Goal: Check status: Check status

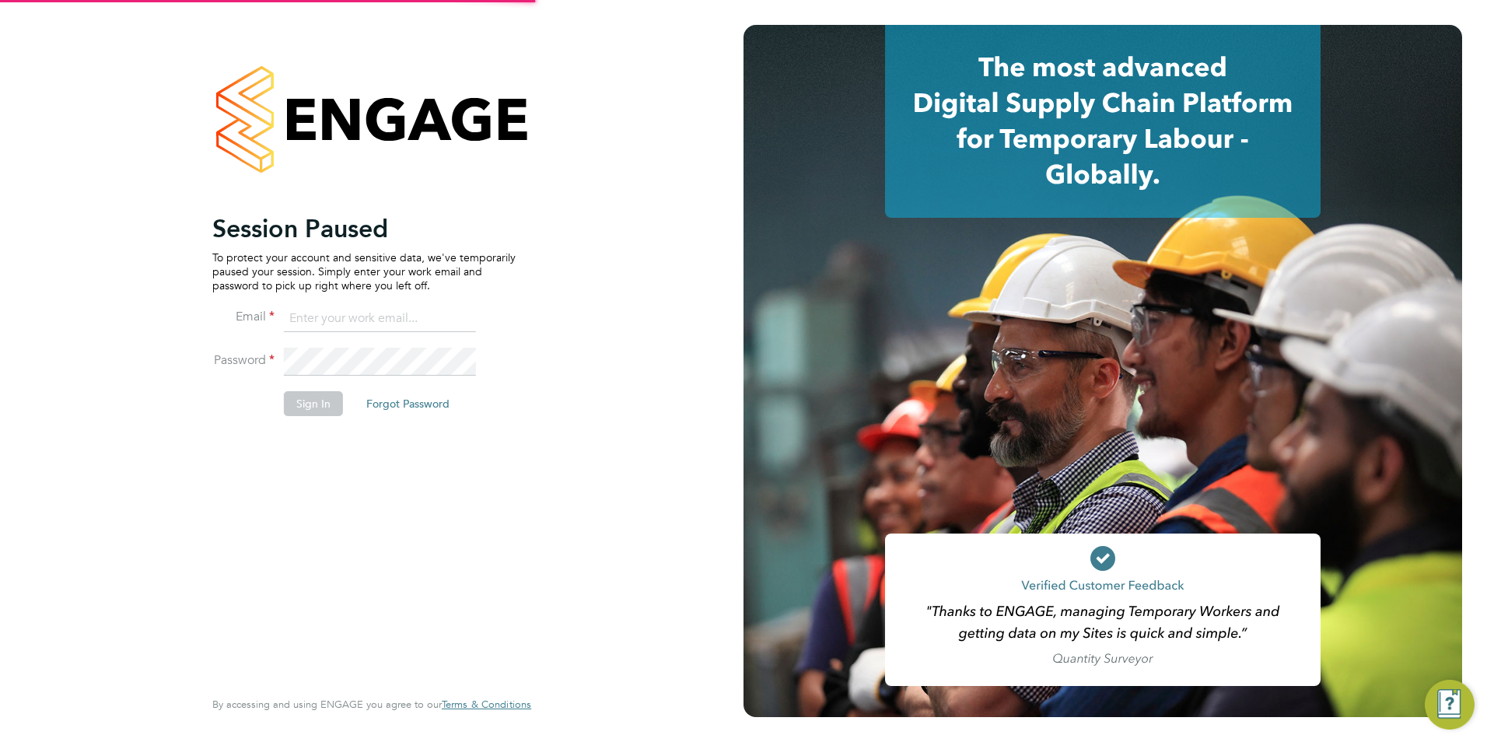
type input "chelsealawford@itsconstruction.co.uk"
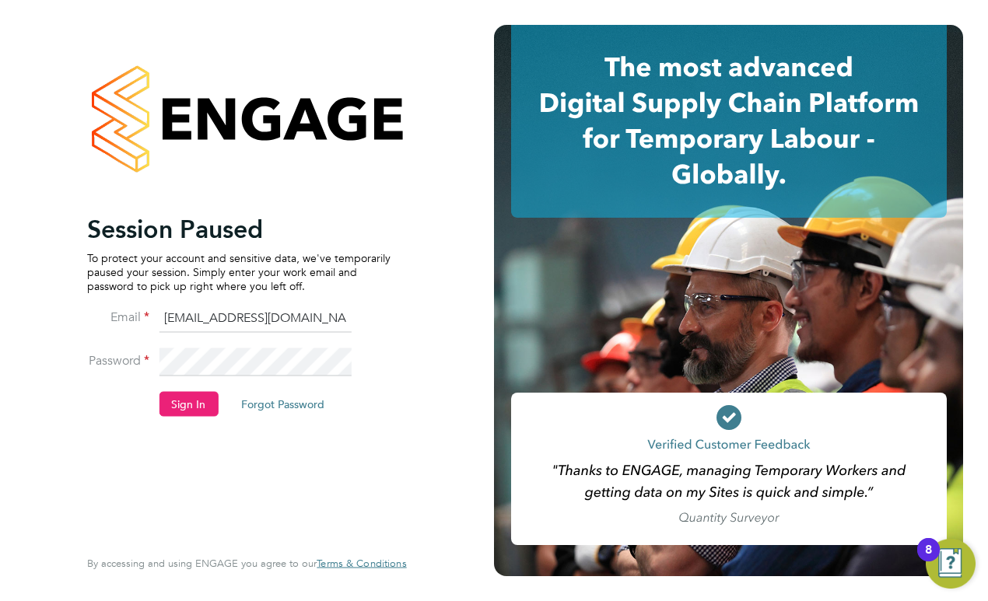
drag, startPoint x: 177, startPoint y: 401, endPoint x: 190, endPoint y: 404, distance: 12.7
click at [180, 404] on button "Sign In" at bounding box center [188, 403] width 59 height 25
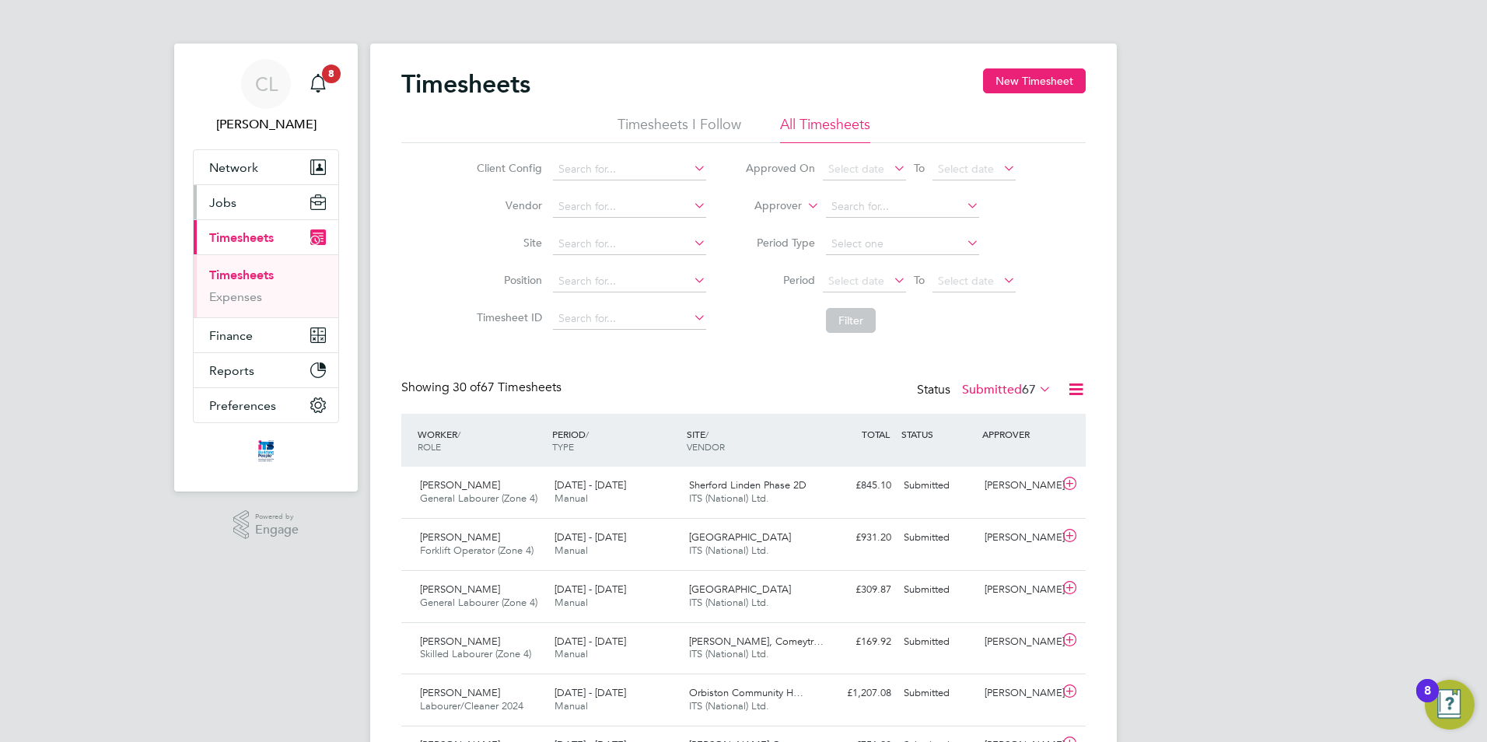
click at [218, 199] on span "Jobs" at bounding box center [222, 202] width 27 height 15
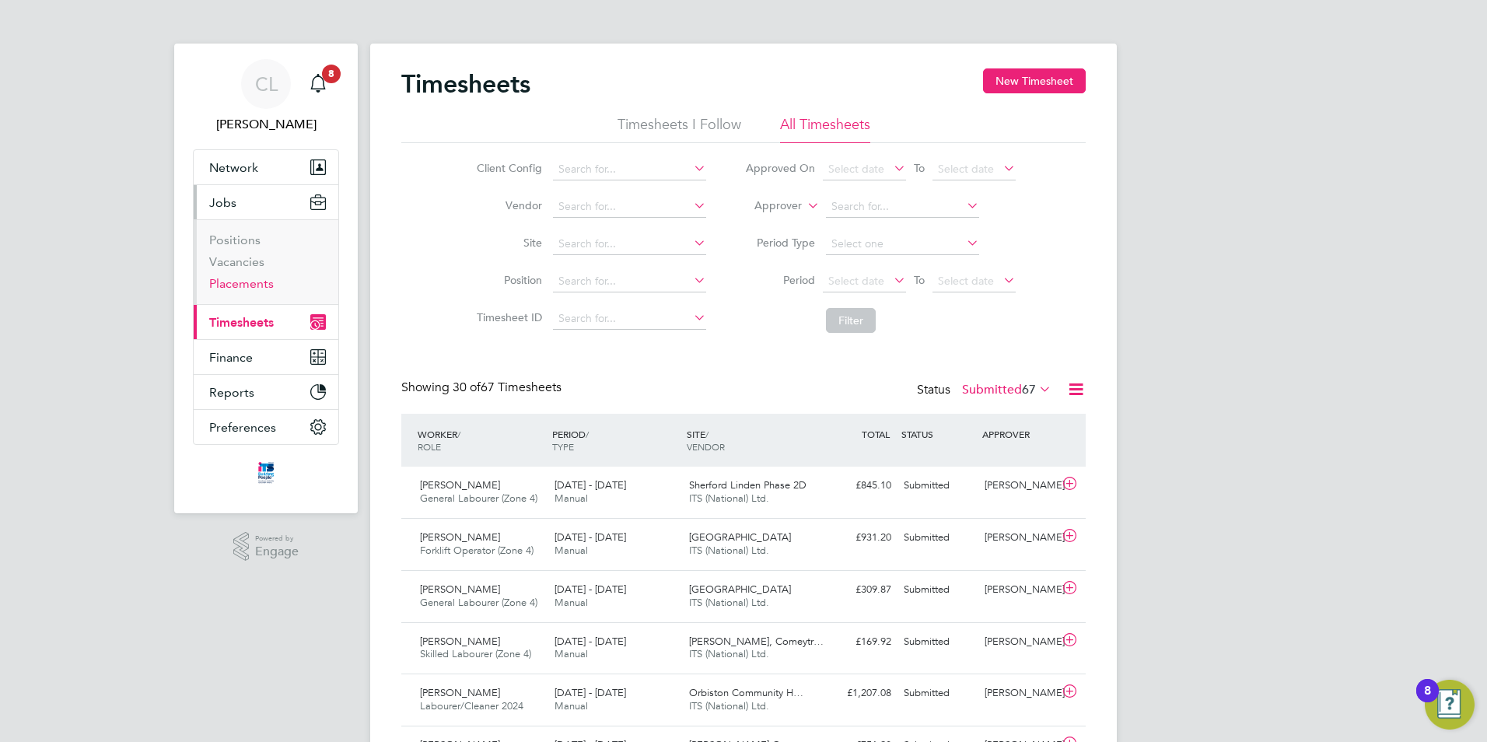
click at [250, 289] on link "Placements" at bounding box center [241, 283] width 65 height 15
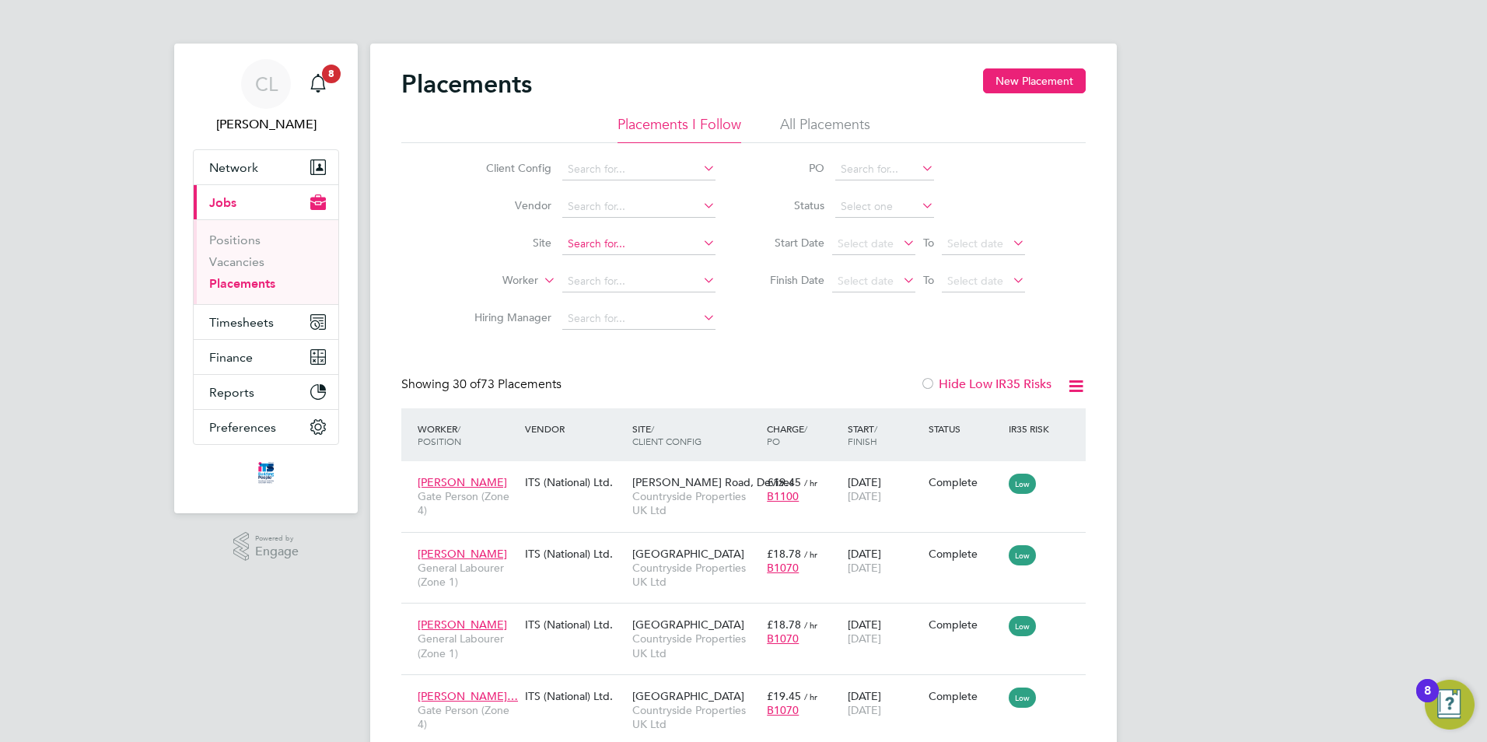
click at [634, 241] on input at bounding box center [638, 244] width 153 height 22
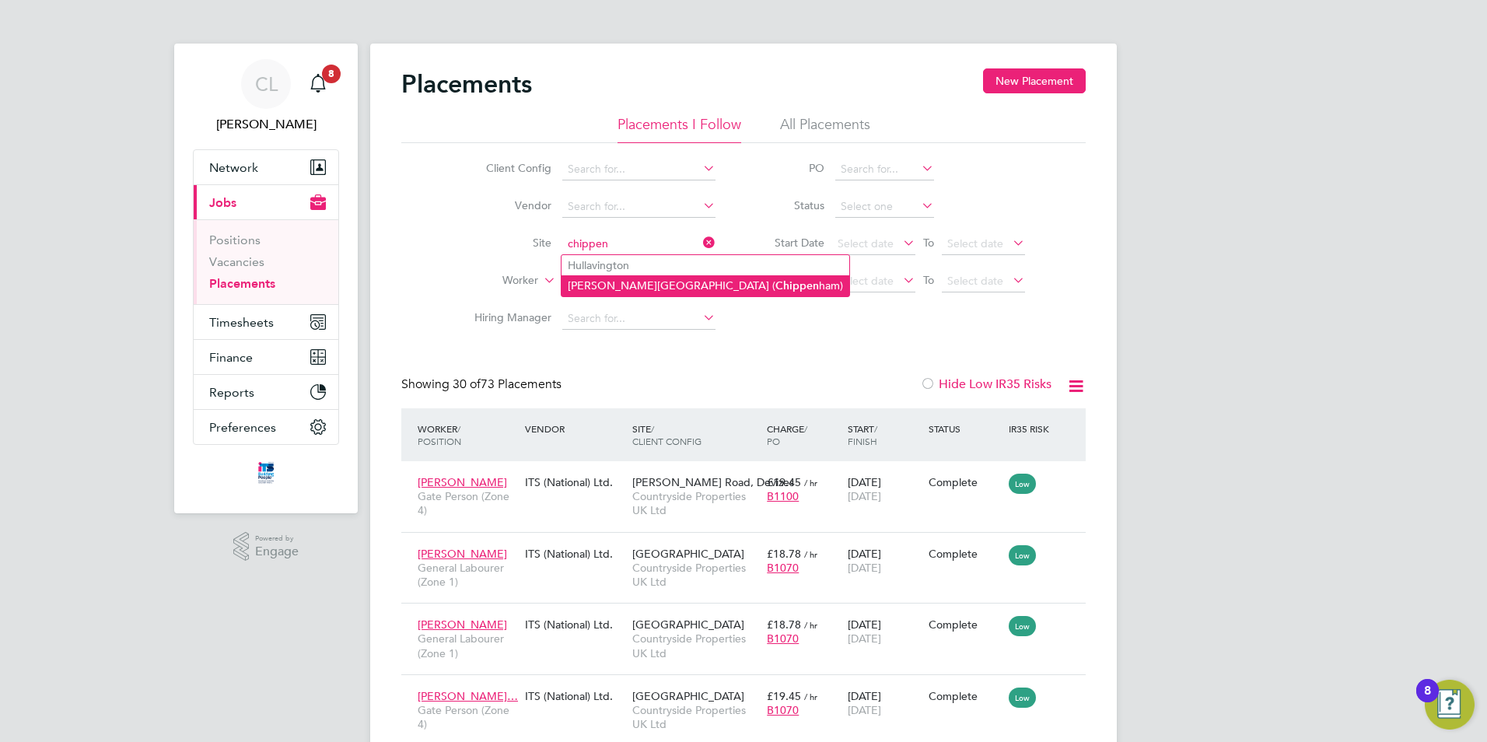
click at [775, 291] on b "Chippen" at bounding box center [797, 285] width 44 height 13
type input "Langley Park (Chippenham)"
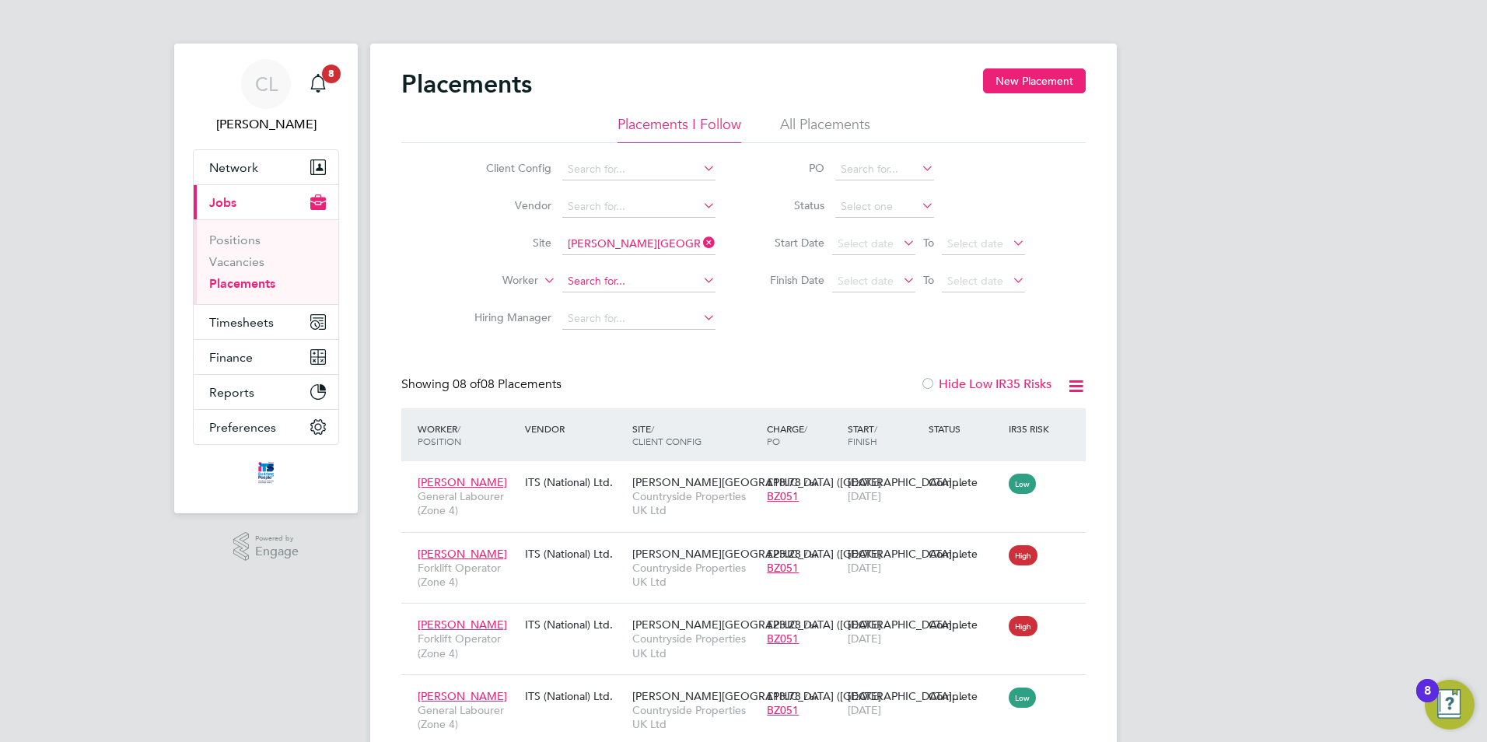
drag, startPoint x: 629, startPoint y: 289, endPoint x: 643, endPoint y: 289, distance: 14.0
click at [628, 291] on div "Placements New Placement Placements I Follow All Placements Client Config Vendo…" at bounding box center [743, 561] width 747 height 1034
click at [849, 122] on li "All Placements" at bounding box center [825, 129] width 90 height 28
click at [633, 280] on input at bounding box center [638, 282] width 153 height 22
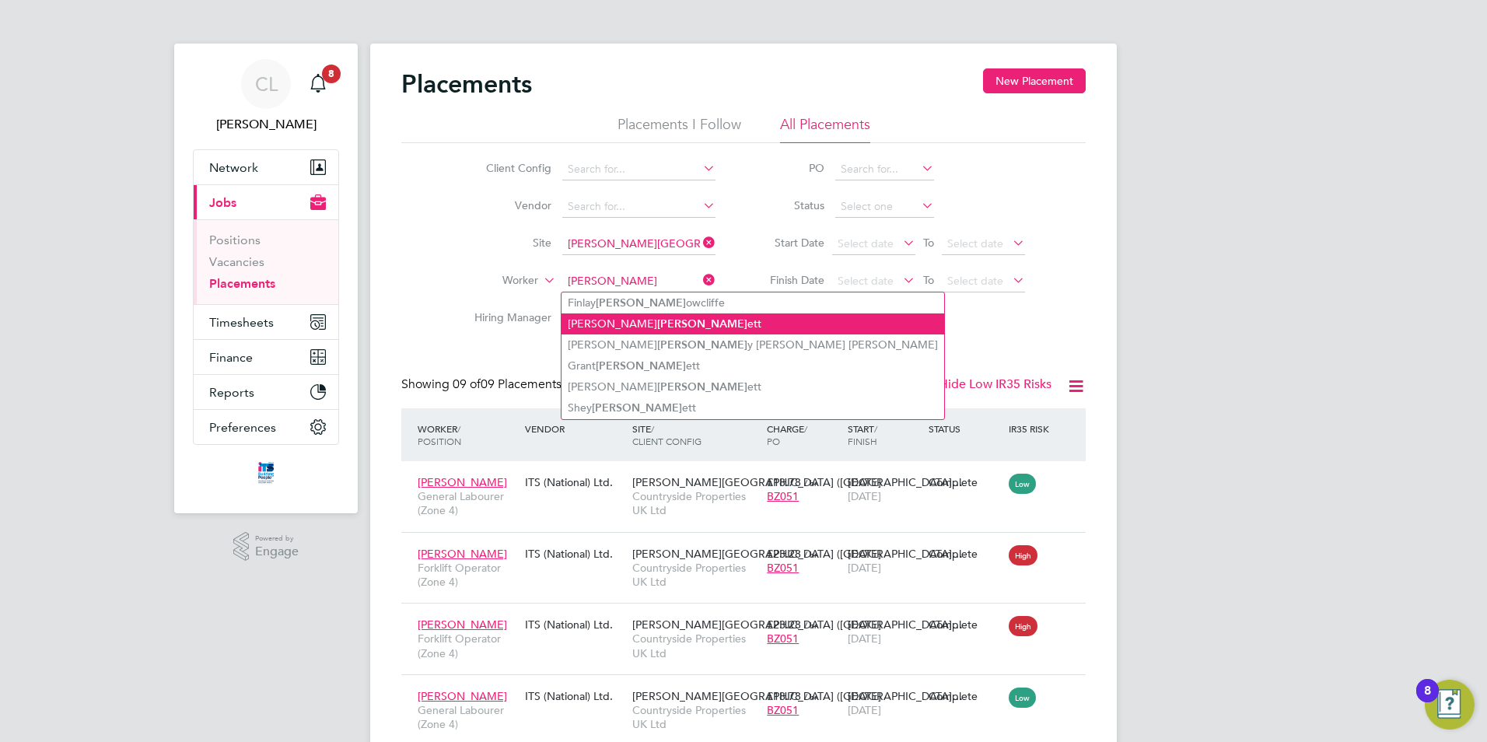
click at [657, 317] on b "Barr" at bounding box center [702, 323] width 90 height 13
type input "Sean Barrett"
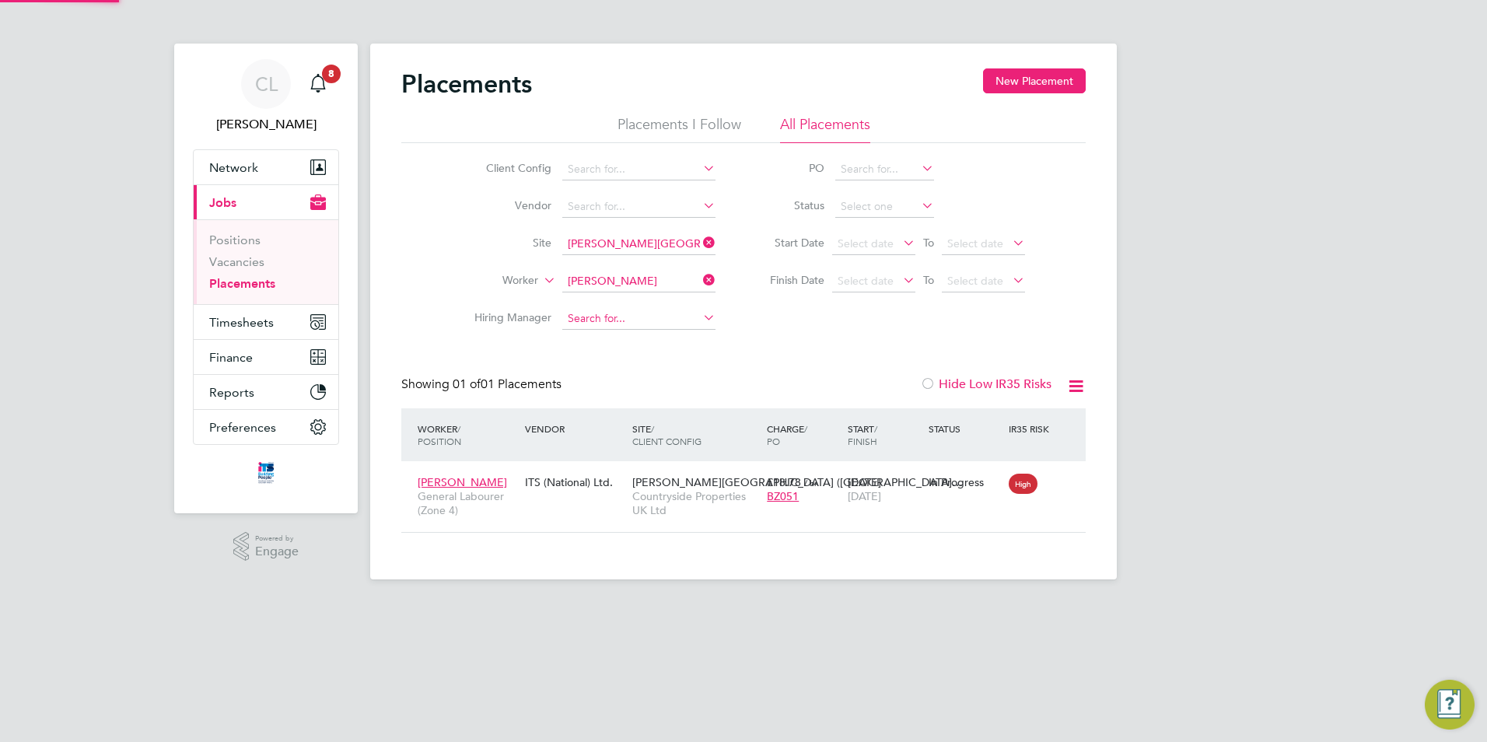
scroll to position [15, 73]
click at [952, 485] on div "In Progress" at bounding box center [965, 482] width 73 height 14
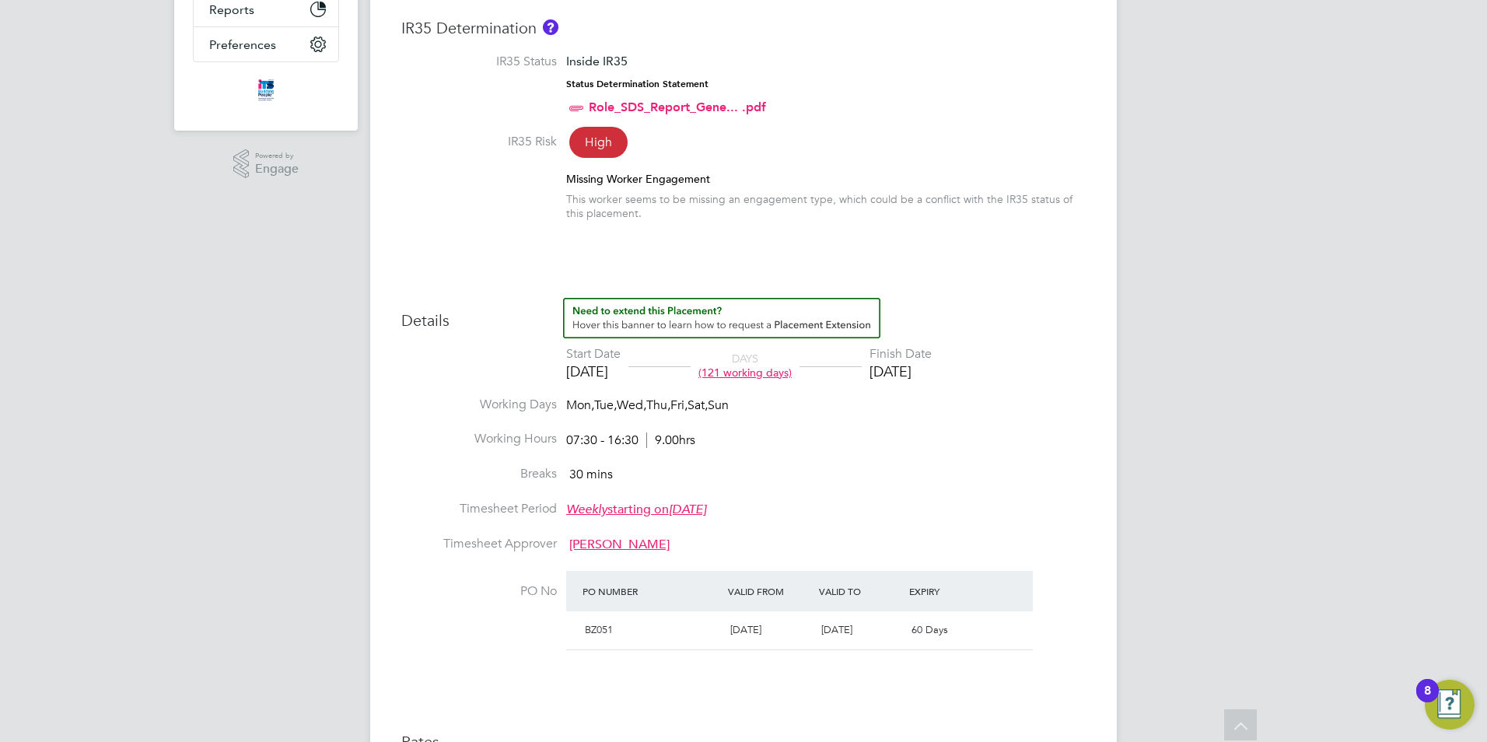
scroll to position [467, 0]
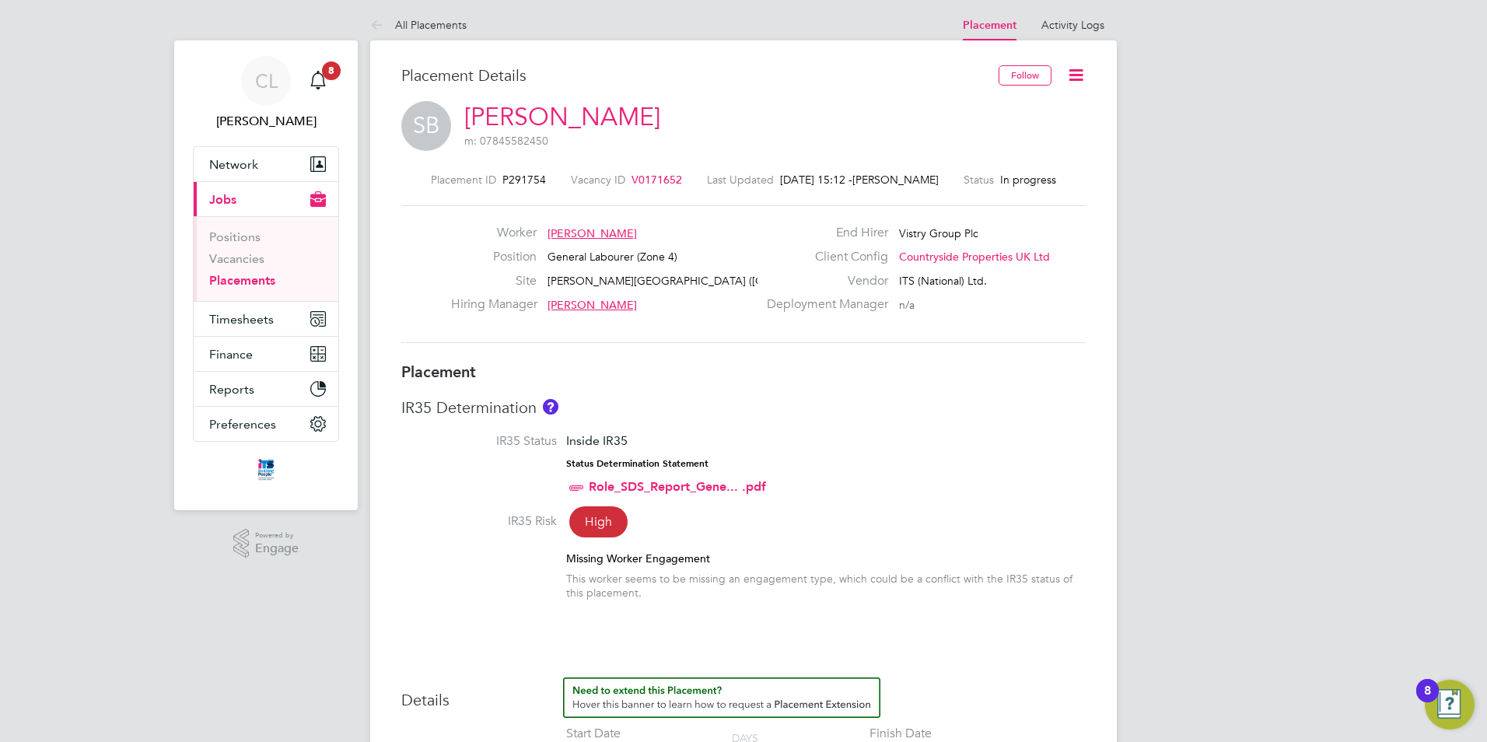
click at [1080, 74] on icon at bounding box center [1075, 74] width 19 height 19
click at [746, 250] on div "Position General Labourer (Zone 4)" at bounding box center [604, 261] width 306 height 24
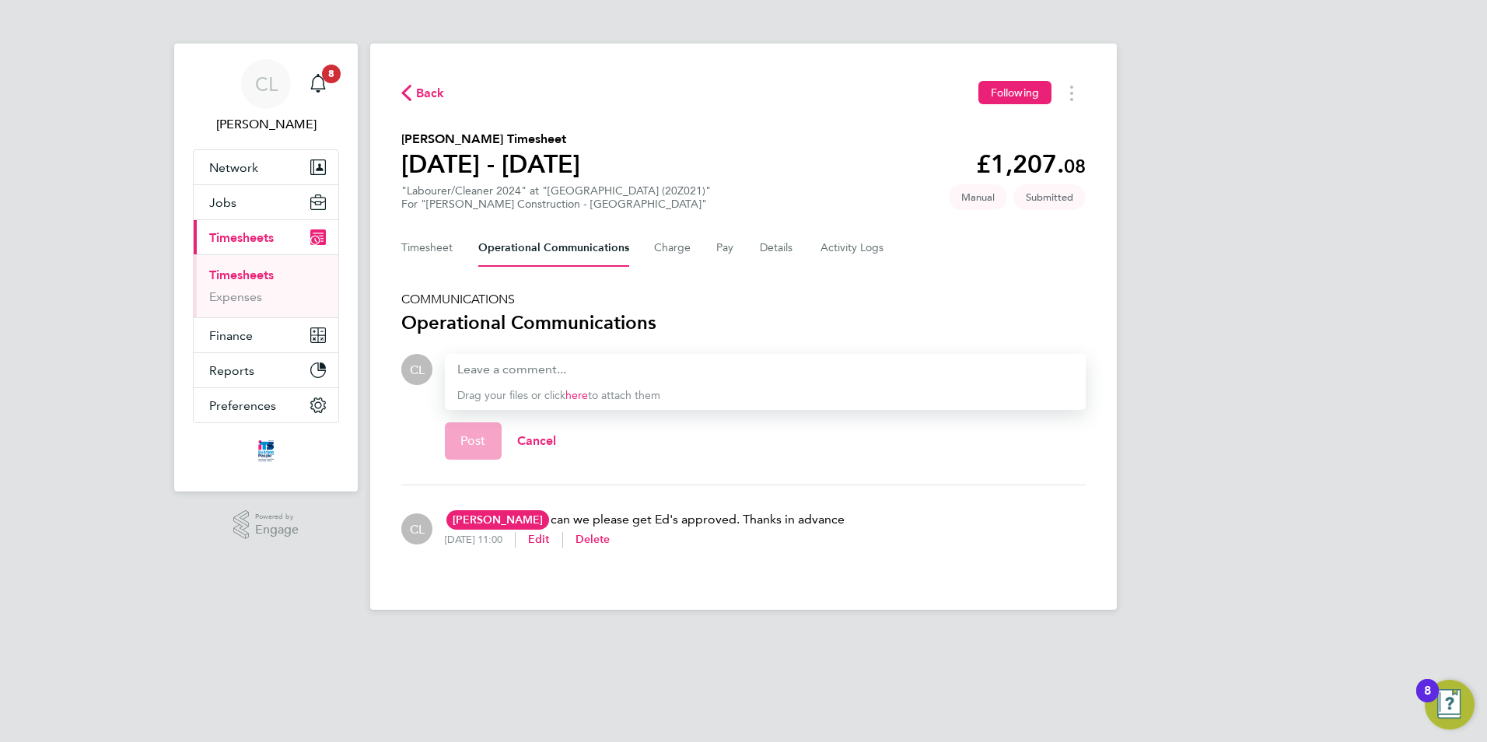
click at [1048, 198] on span "Submitted" at bounding box center [1049, 197] width 72 height 26
click at [420, 98] on span "Back" at bounding box center [430, 93] width 29 height 19
